Goal: Find specific page/section: Find specific page/section

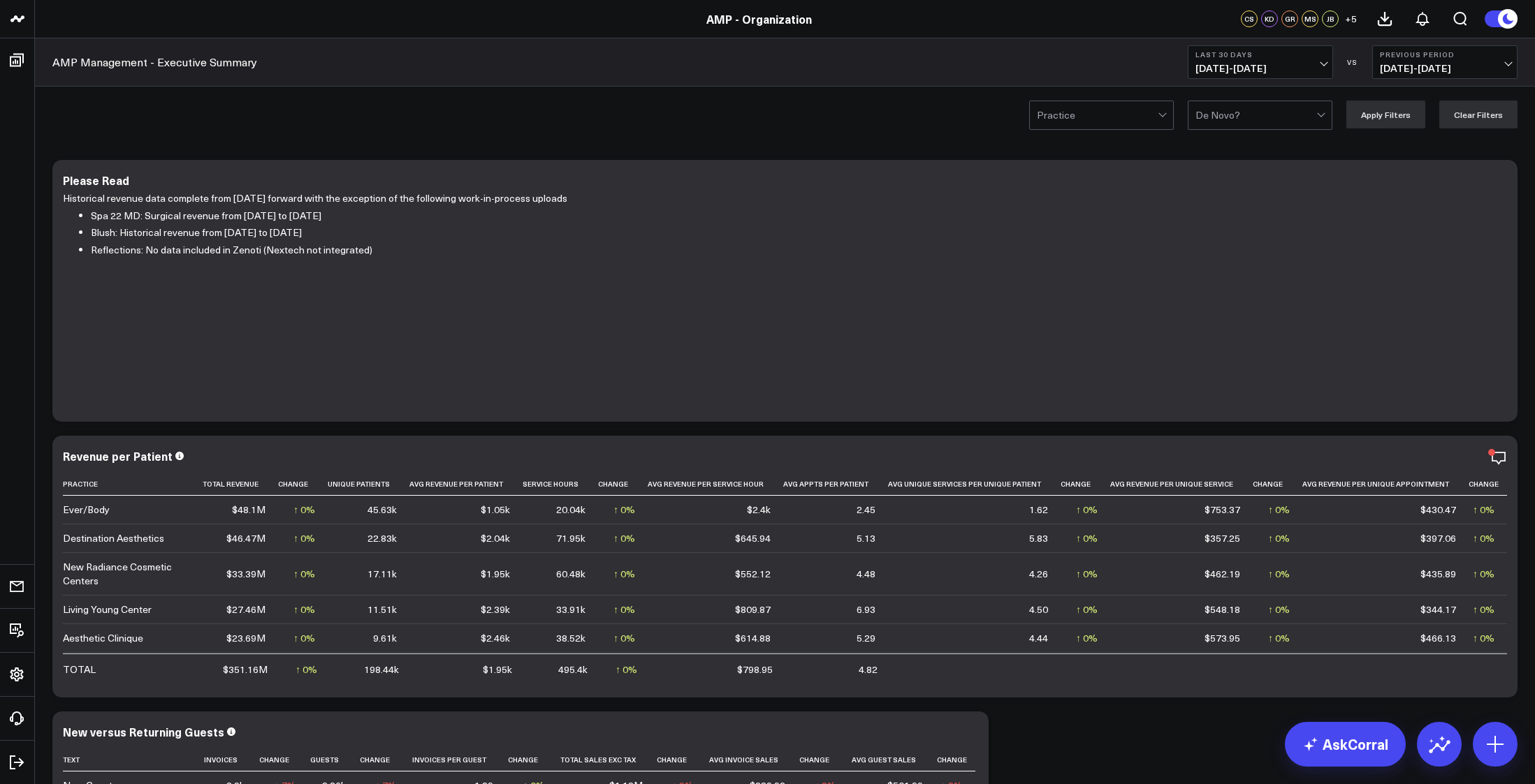
click at [839, 128] on div "Practice De Novo? Apply Filters Clear Filters" at bounding box center [785, 114] width 1500 height 56
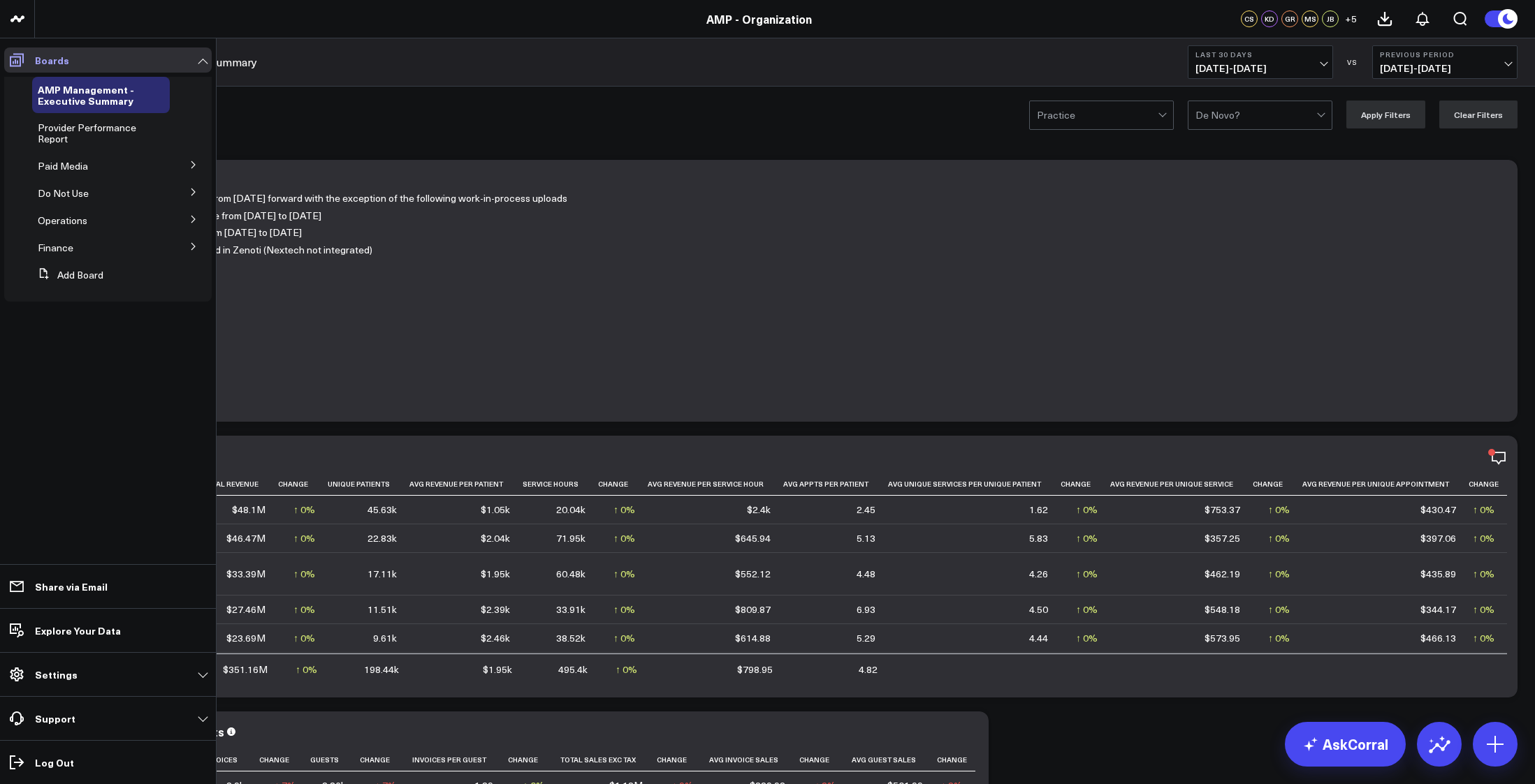
click at [24, 67] on icon at bounding box center [17, 60] width 17 height 17
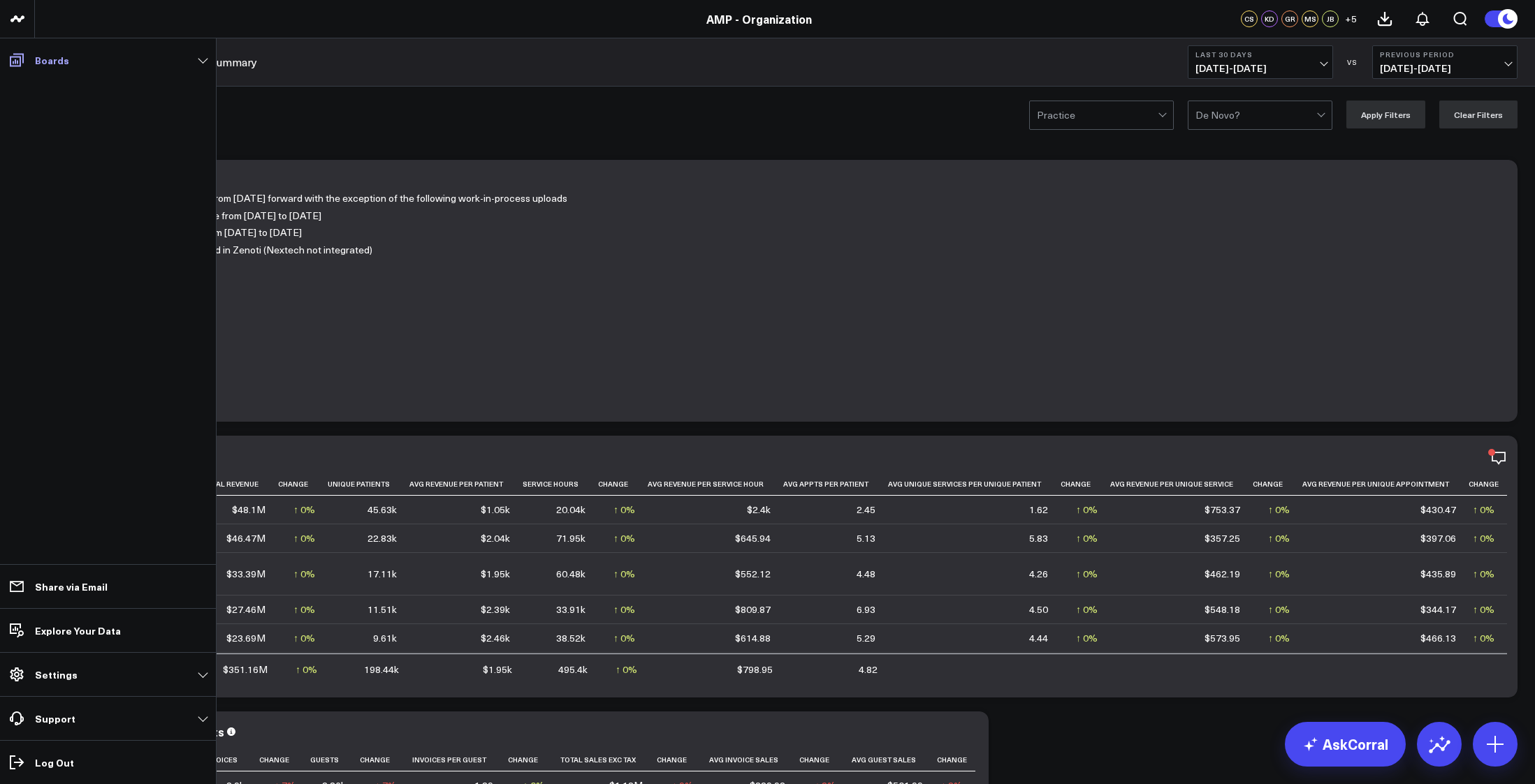
click at [52, 68] on link "Boards" at bounding box center [107, 60] width 207 height 25
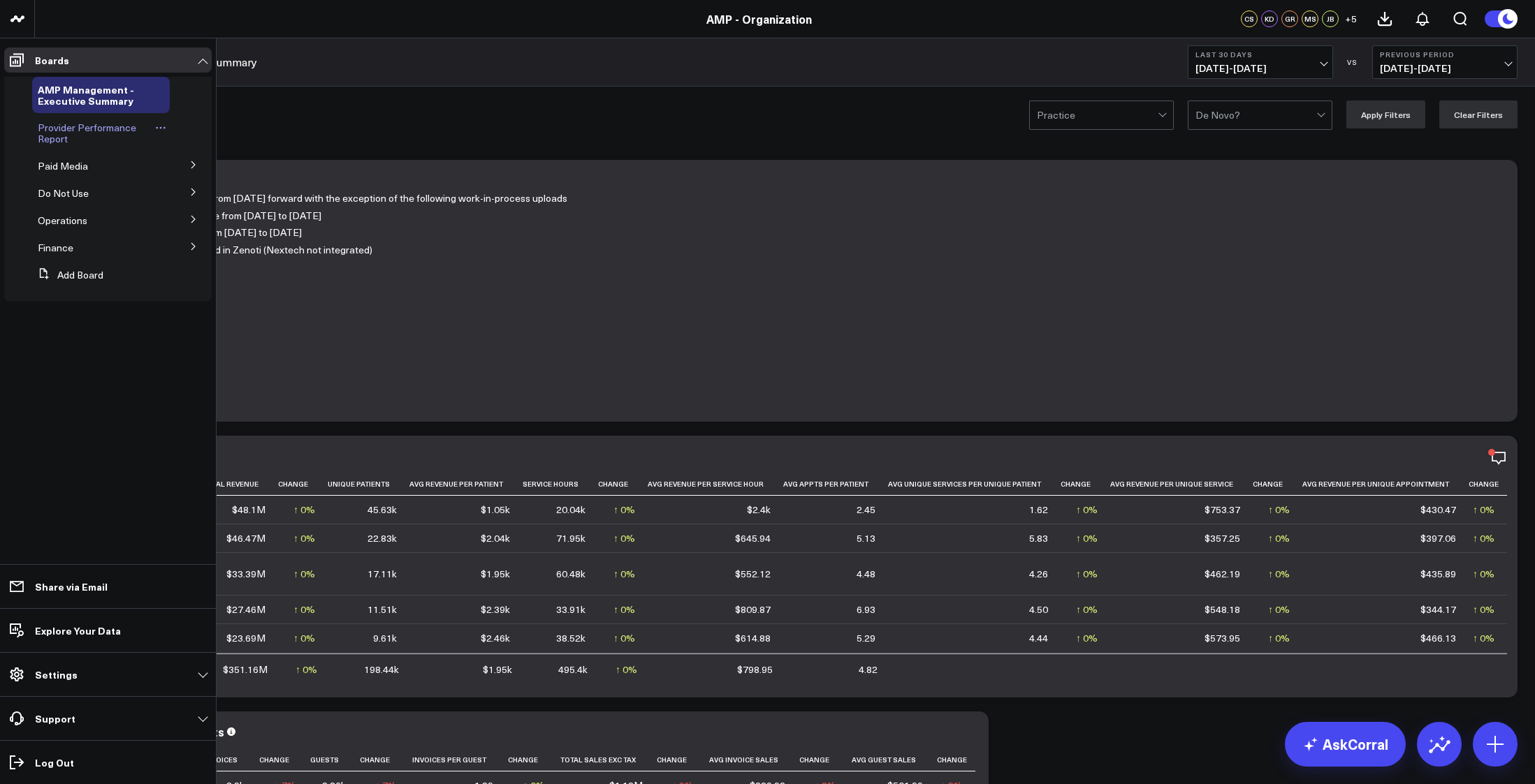
click at [72, 130] on span "Provider Performance Report" at bounding box center [86, 133] width 99 height 24
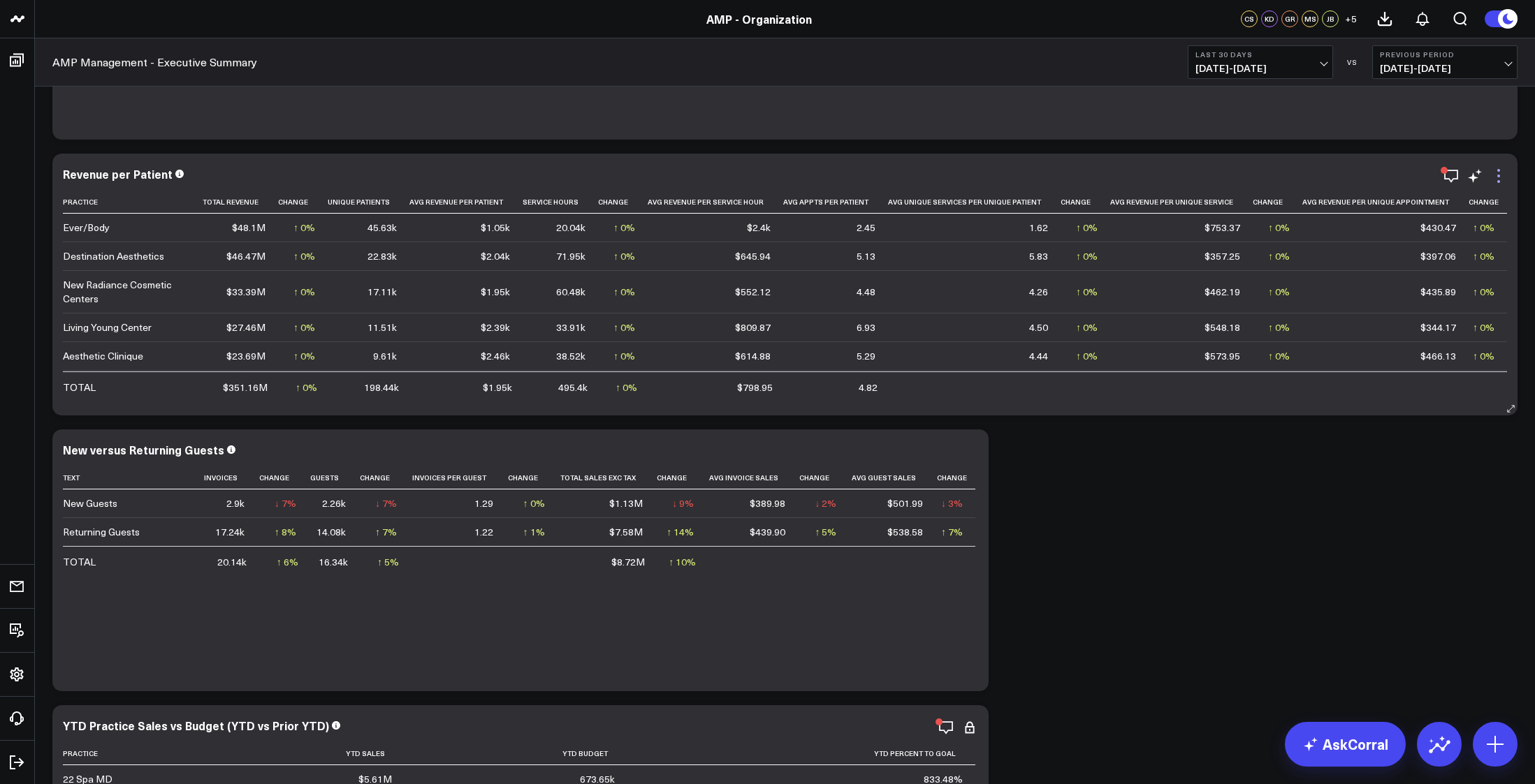
click at [1499, 174] on icon at bounding box center [1499, 176] width 3 height 3
drag, startPoint x: 1343, startPoint y: 510, endPoint x: 1327, endPoint y: 519, distance: 18.4
click at [1500, 182] on icon at bounding box center [1499, 182] width 3 height 3
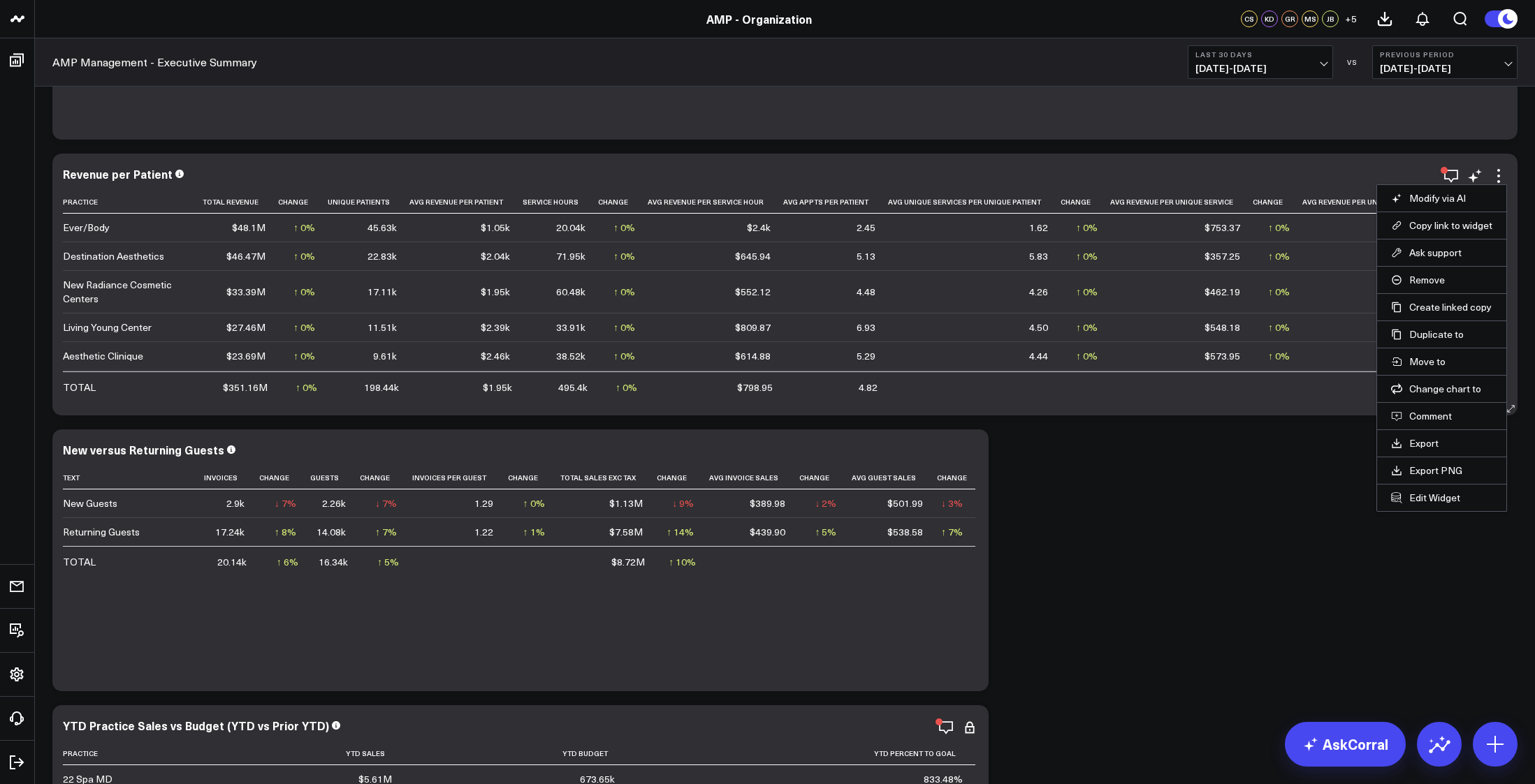
click at [1434, 490] on li "Edit Widget" at bounding box center [1442, 498] width 129 height 28
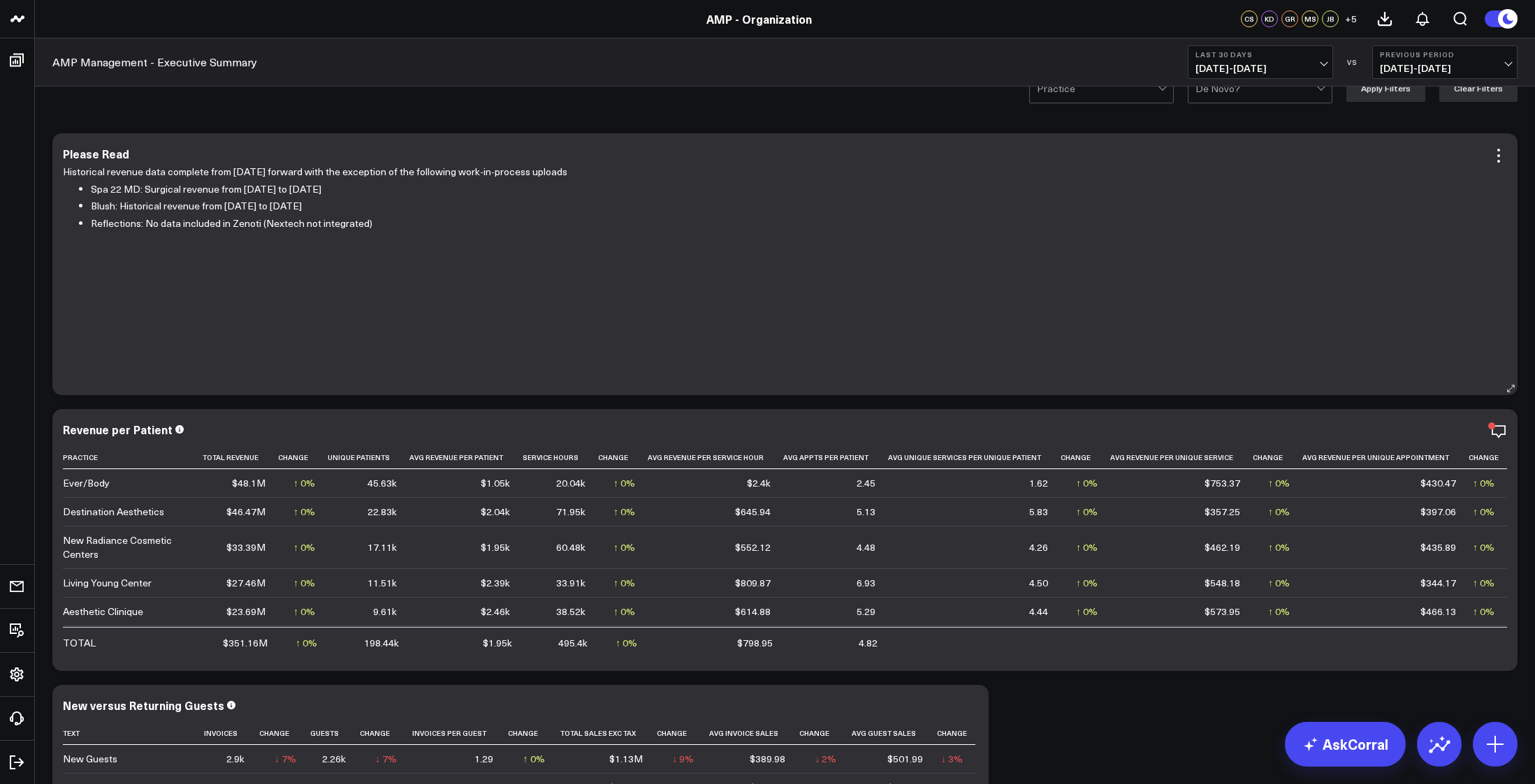
scroll to position [166, 0]
